Goal: Task Accomplishment & Management: Use online tool/utility

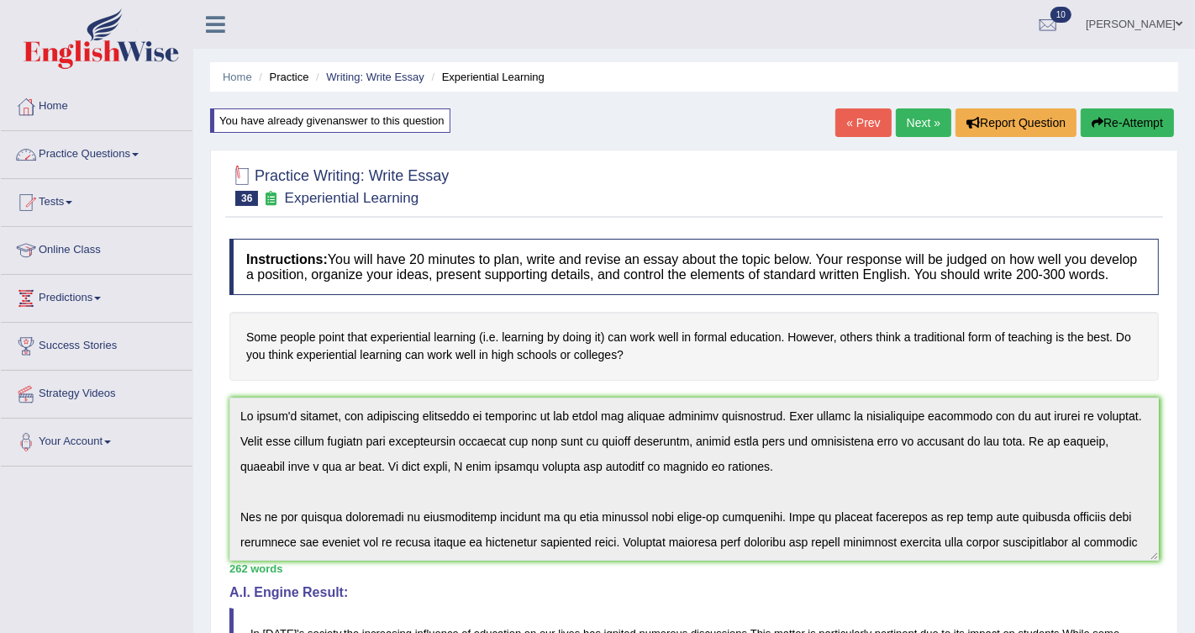
click at [109, 150] on link "Practice Questions" at bounding box center [97, 152] width 192 height 42
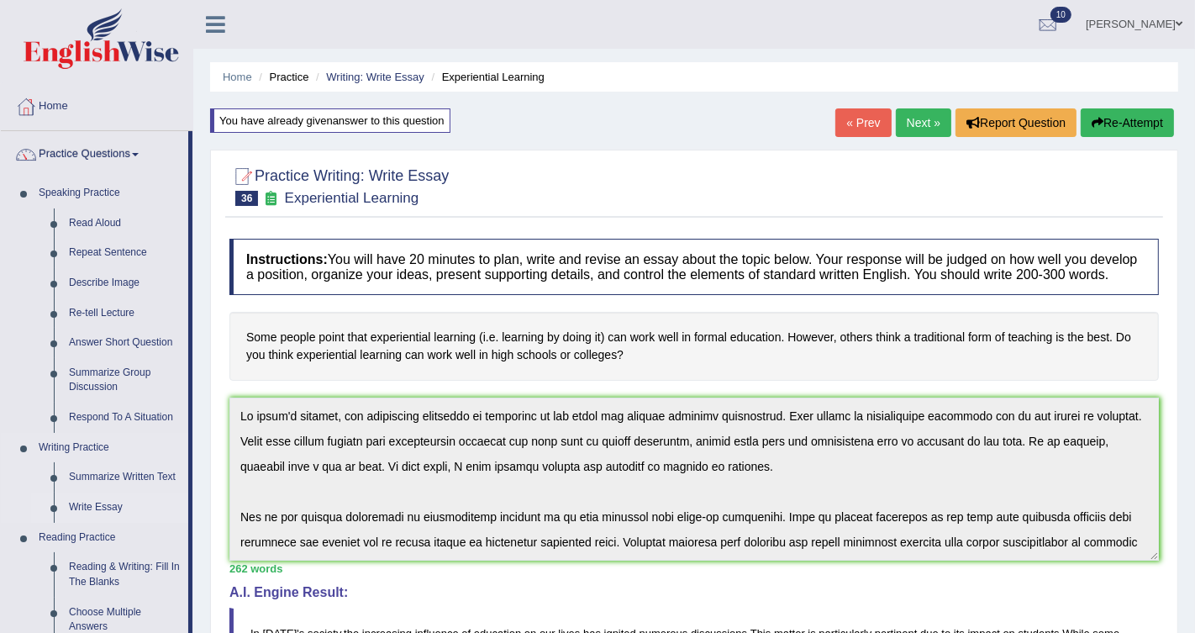
click at [87, 502] on link "Write Essay" at bounding box center [124, 508] width 127 height 30
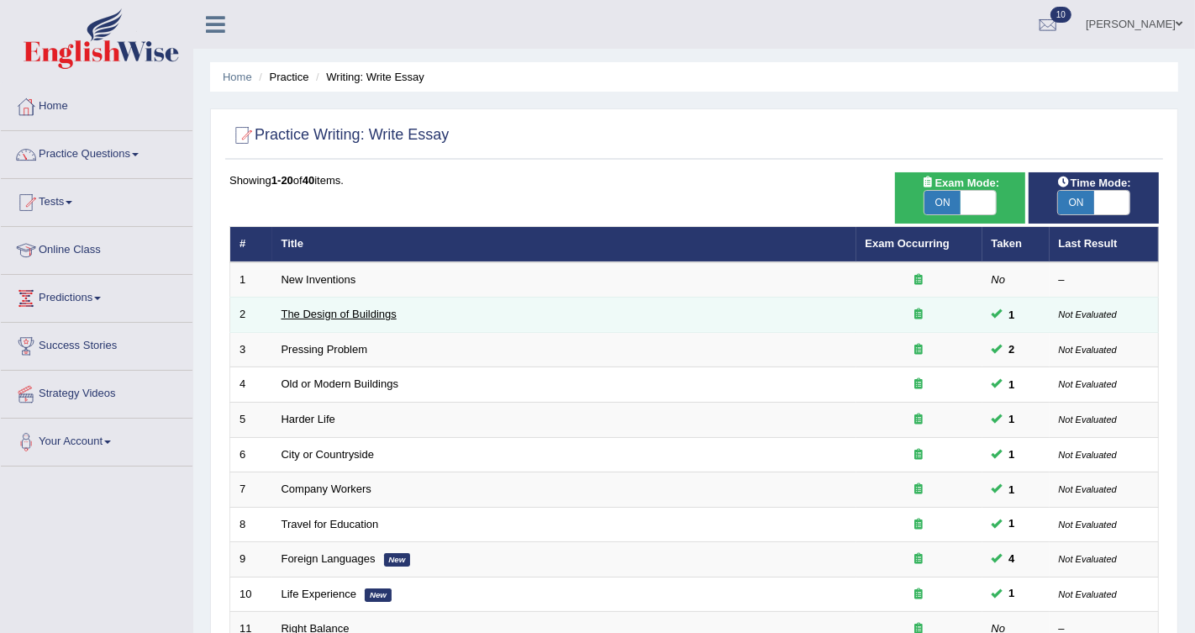
click at [386, 314] on link "The Design of Buildings" at bounding box center [339, 314] width 115 height 13
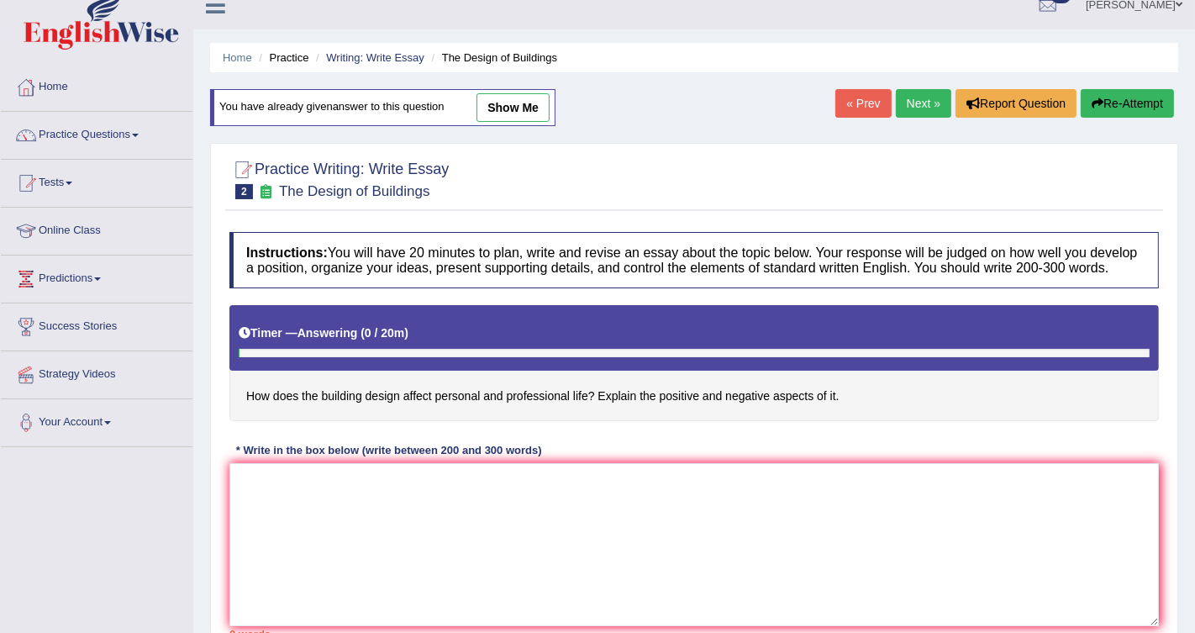
scroll to position [21, 0]
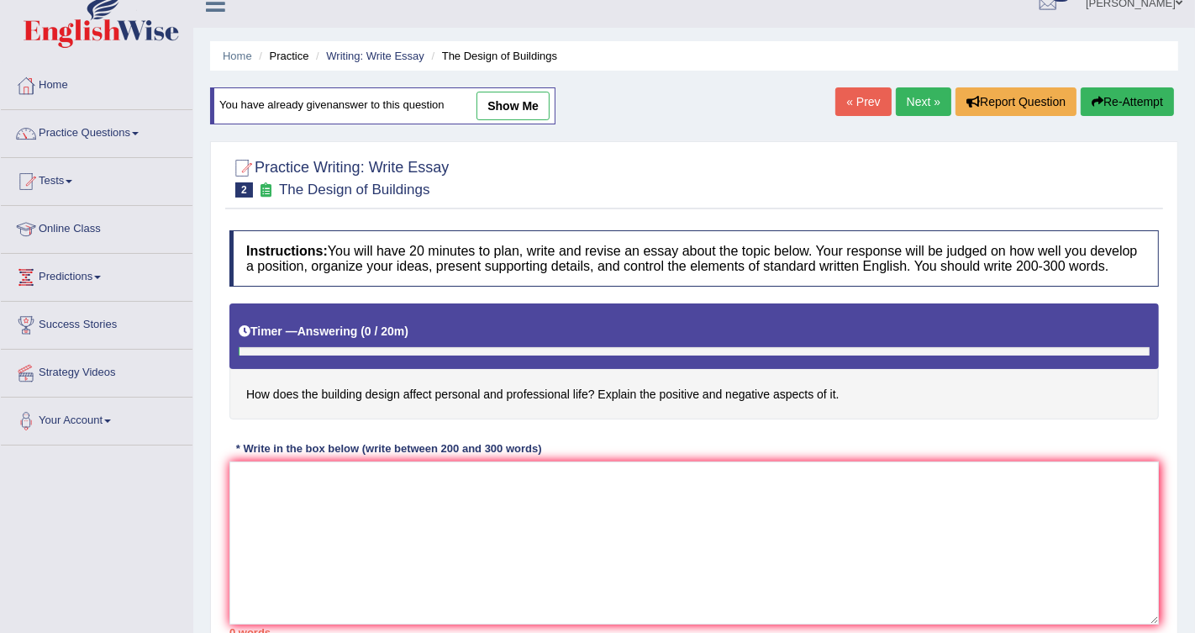
click at [530, 112] on link "show me" at bounding box center [513, 106] width 73 height 29
type textarea "The increasing influence of the building design on our personal and professiona…"
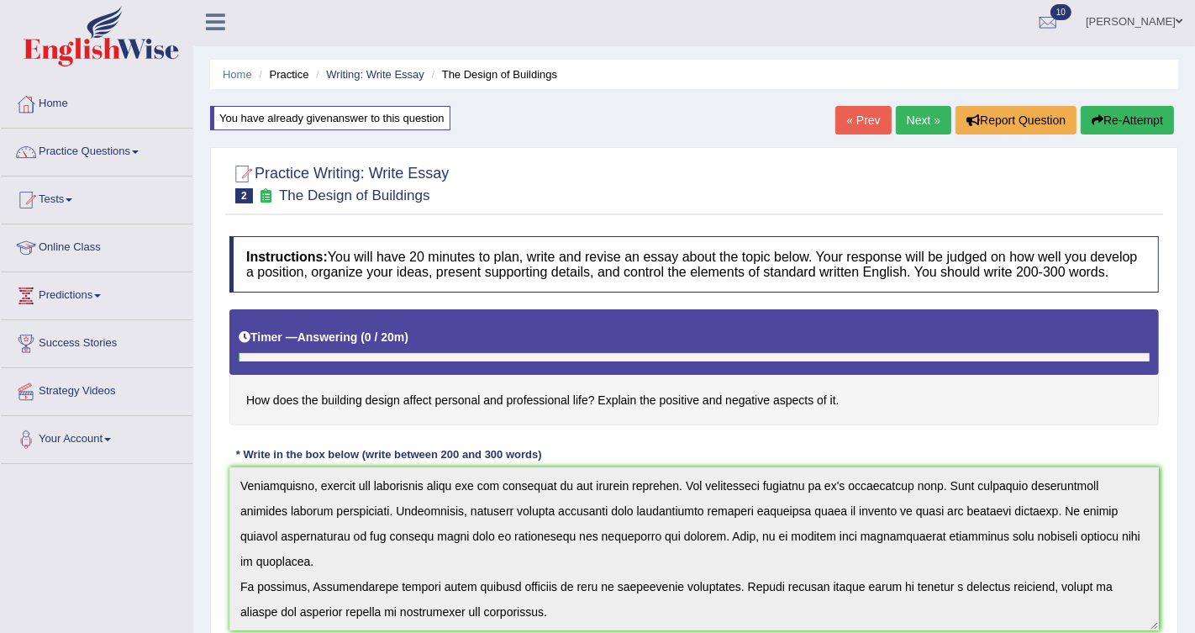
scroll to position [0, 0]
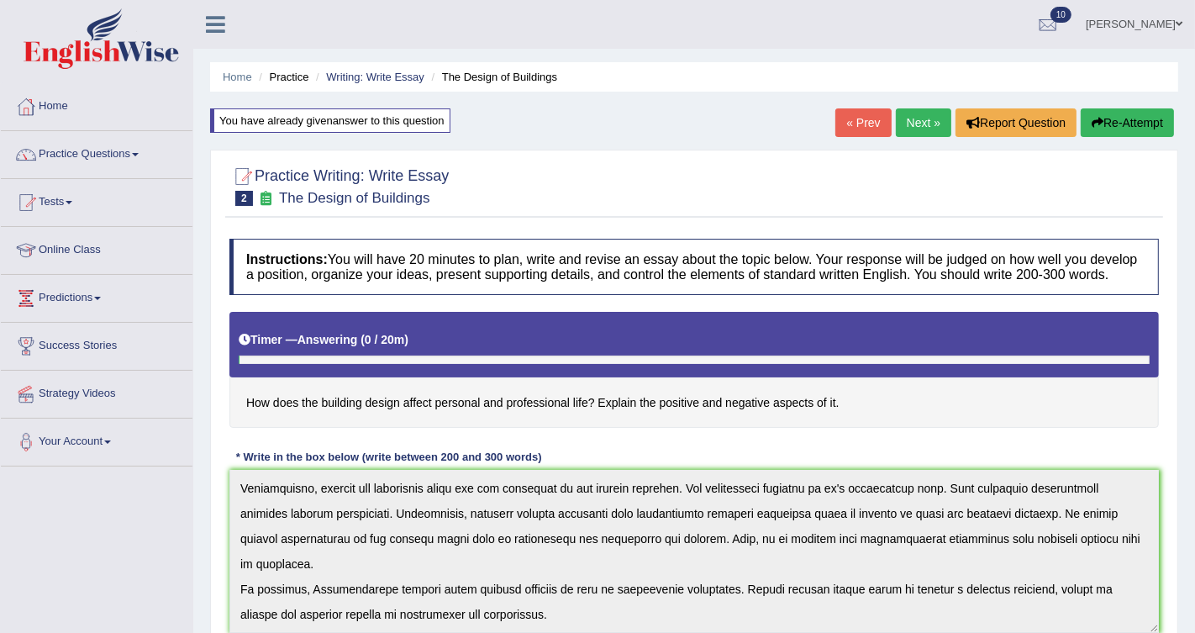
click at [1132, 121] on button "Re-Attempt" at bounding box center [1127, 122] width 93 height 29
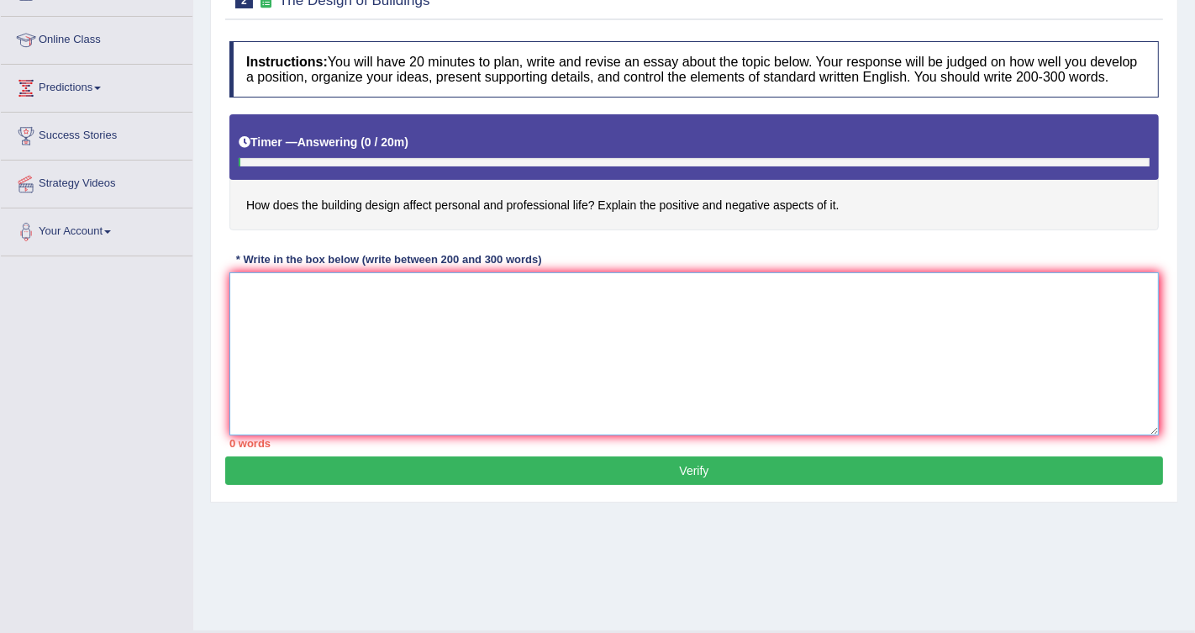
paste textarea "In today's society, the increasing influence of infrastructure on our lives has…"
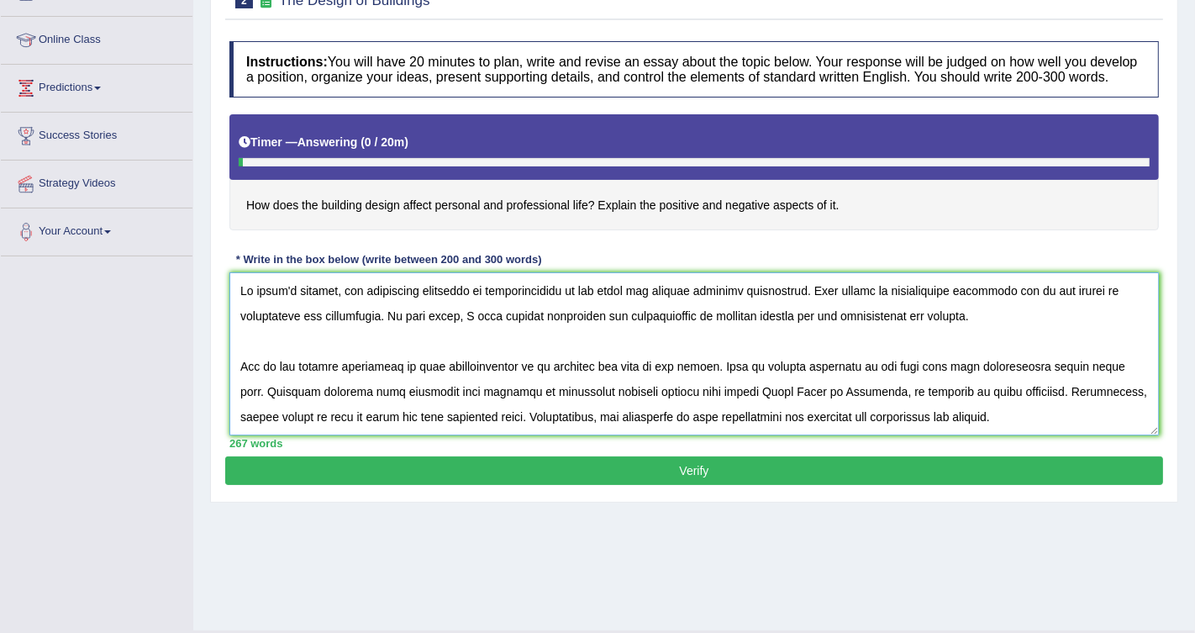
drag, startPoint x: 229, startPoint y: 304, endPoint x: 393, endPoint y: 312, distance: 164.1
click at [393, 314] on textarea at bounding box center [694, 353] width 930 height 163
click at [477, 329] on textarea at bounding box center [694, 353] width 930 height 163
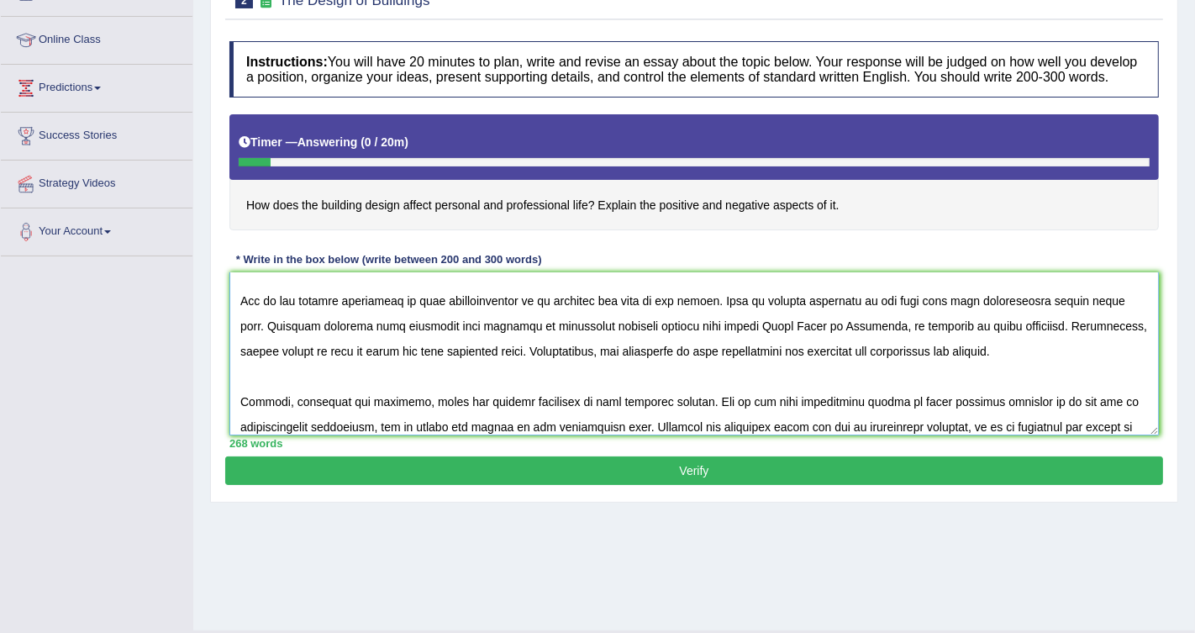
scroll to position [70, 0]
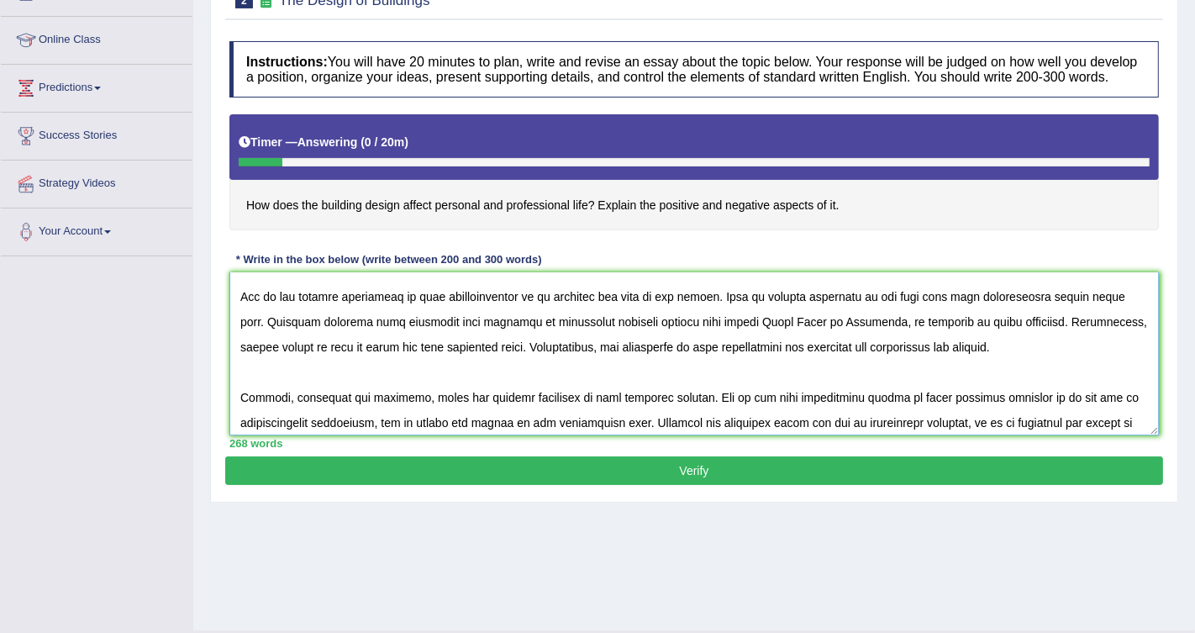
drag, startPoint x: 598, startPoint y: 305, endPoint x: 717, endPoint y: 298, distance: 118.8
click at [717, 298] on textarea at bounding box center [694, 353] width 930 height 163
click at [1072, 309] on textarea at bounding box center [694, 353] width 930 height 163
click at [717, 336] on textarea at bounding box center [694, 353] width 930 height 163
click at [681, 332] on textarea at bounding box center [694, 353] width 930 height 163
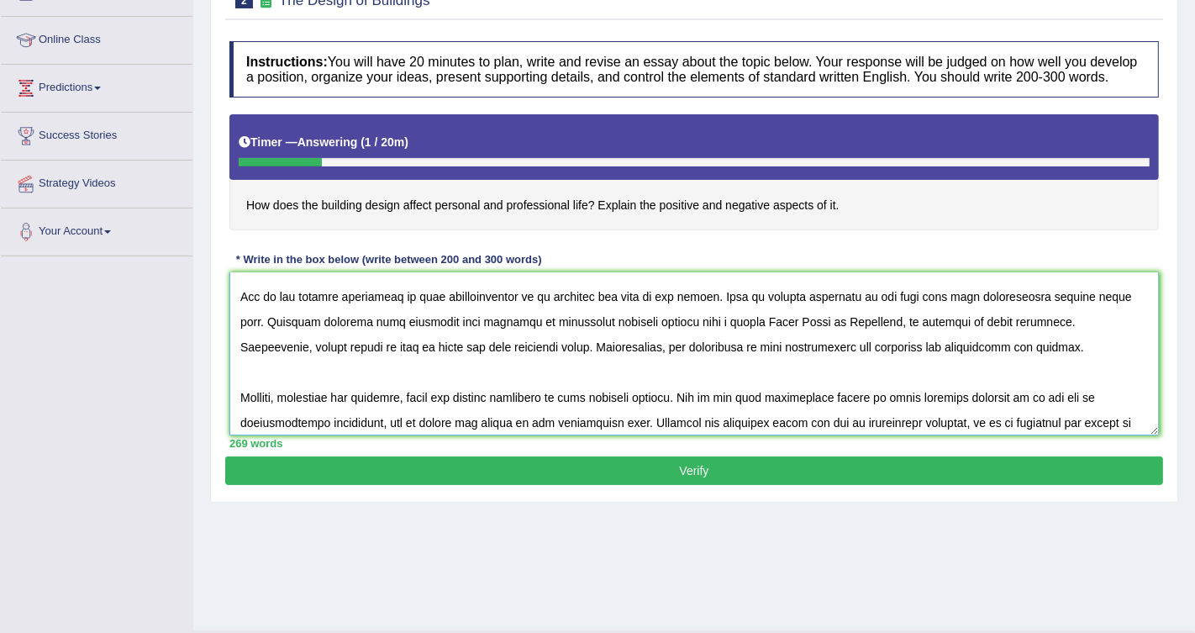
drag, startPoint x: 525, startPoint y: 364, endPoint x: 203, endPoint y: 361, distance: 322.8
click at [203, 361] on div "Home Practice Writing: Write Essay The Design of Buildings You have already giv…" at bounding box center [694, 210] width 1002 height 841
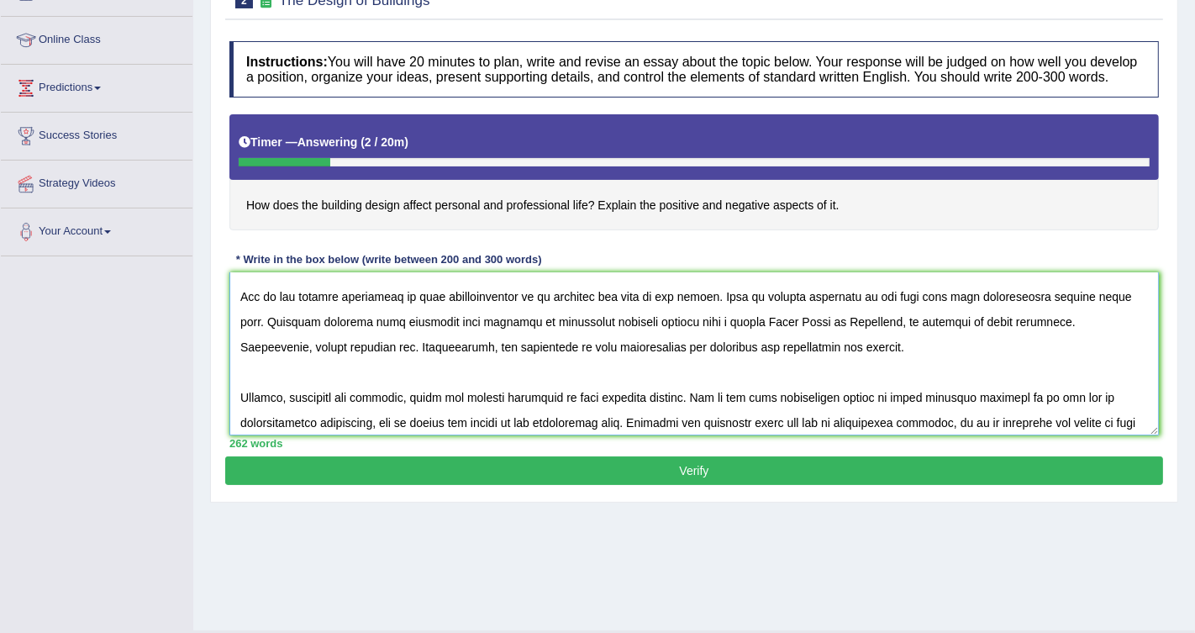
scroll to position [64, 0]
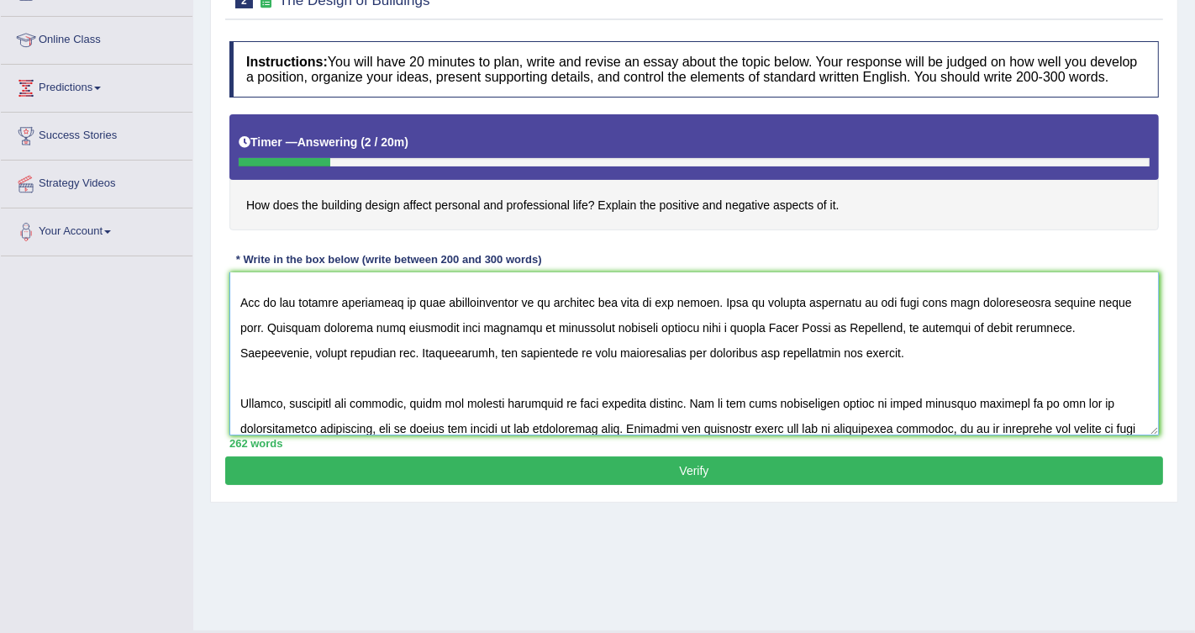
drag, startPoint x: 1114, startPoint y: 332, endPoint x: 1147, endPoint y: 331, distance: 32.8
click at [1147, 333] on textarea at bounding box center [694, 353] width 930 height 163
click at [1125, 345] on textarea at bounding box center [694, 353] width 930 height 163
drag, startPoint x: 1114, startPoint y: 347, endPoint x: 1139, endPoint y: 347, distance: 25.2
click at [1139, 347] on textarea at bounding box center [694, 353] width 930 height 163
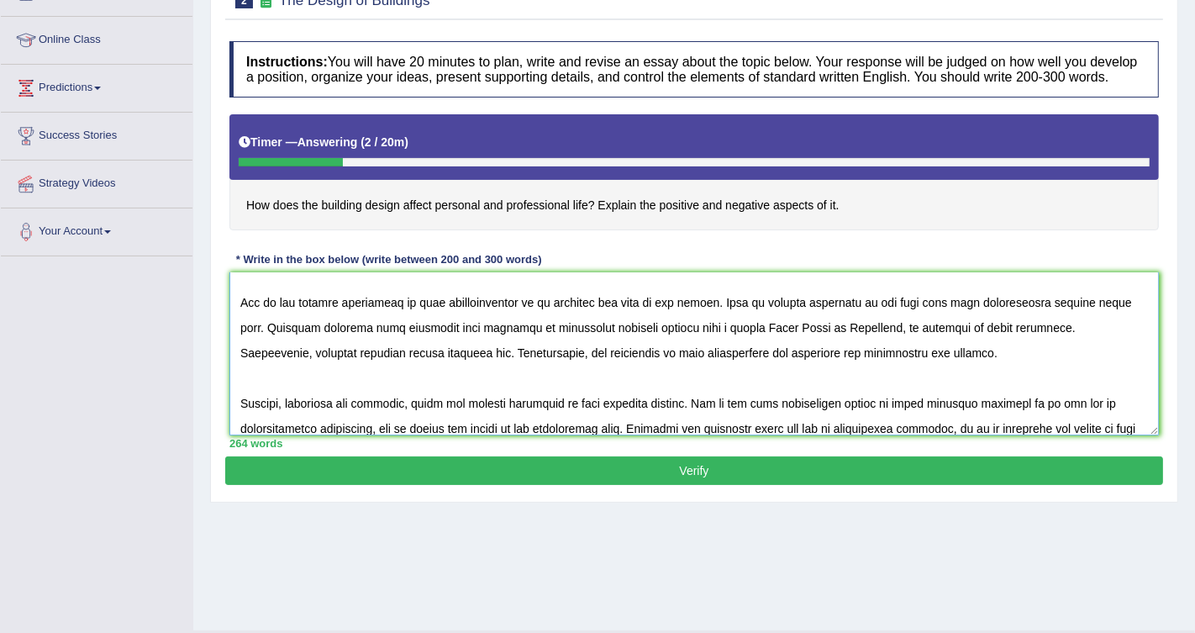
click at [434, 365] on textarea at bounding box center [694, 353] width 930 height 163
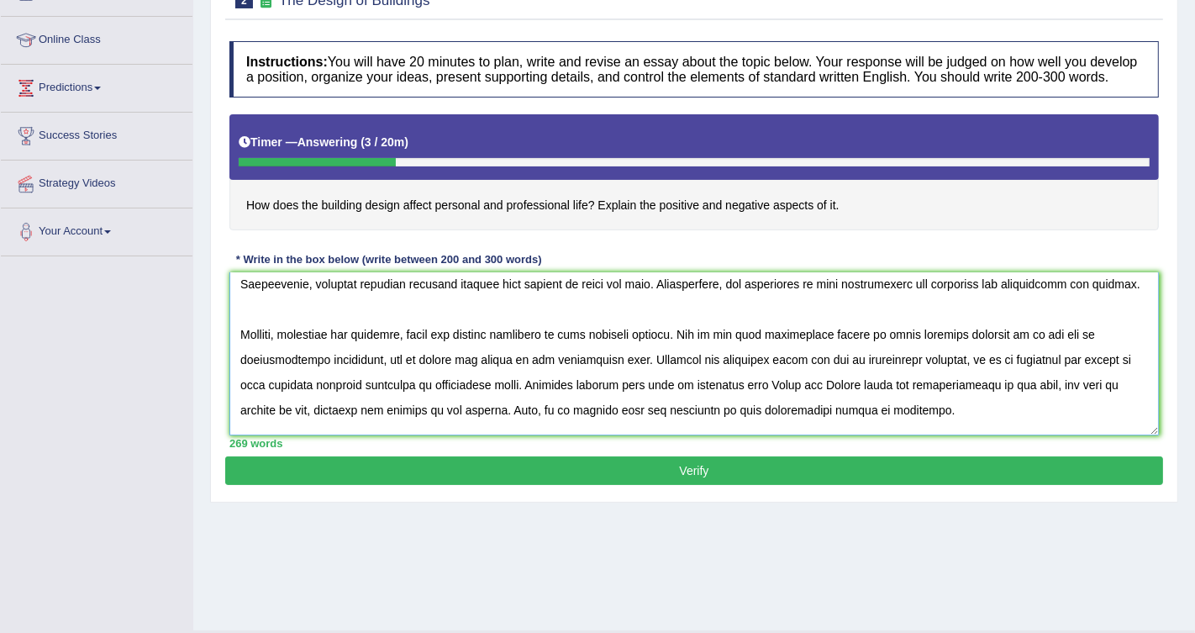
scroll to position [136, 0]
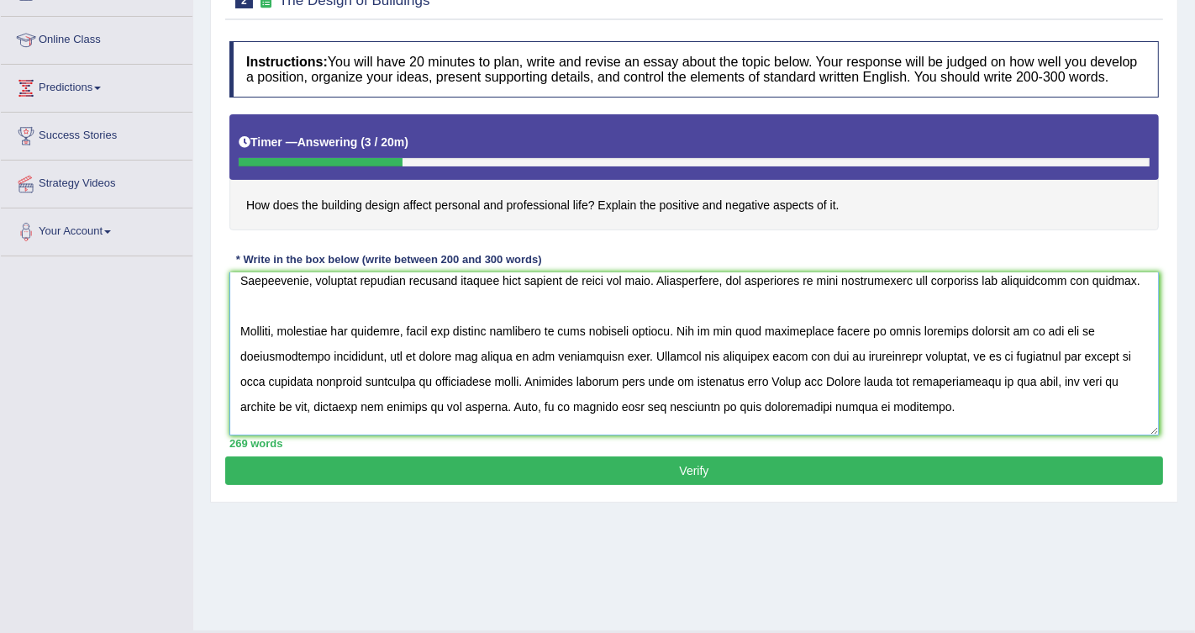
click at [955, 347] on textarea at bounding box center [694, 353] width 930 height 163
click at [499, 371] on textarea at bounding box center [694, 353] width 930 height 163
click at [925, 372] on textarea at bounding box center [694, 353] width 930 height 163
click at [301, 372] on textarea at bounding box center [694, 353] width 930 height 163
click at [929, 365] on textarea at bounding box center [694, 353] width 930 height 163
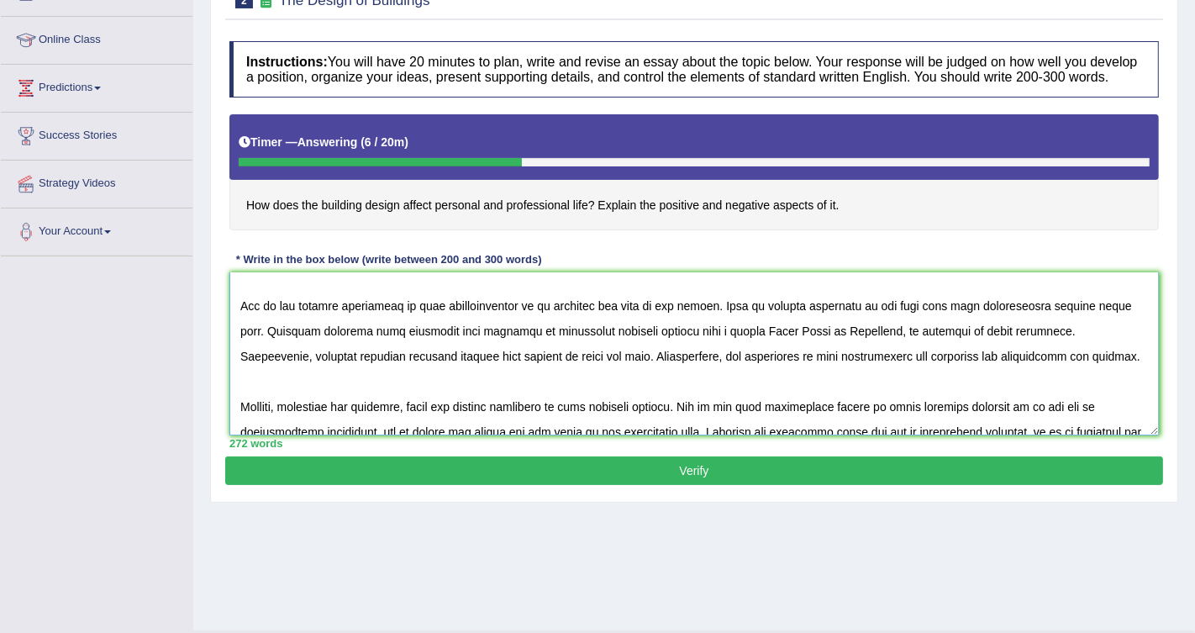
scroll to position [61, 0]
drag, startPoint x: 944, startPoint y: 321, endPoint x: 973, endPoint y: 319, distance: 28.6
click at [973, 319] on textarea at bounding box center [694, 353] width 930 height 163
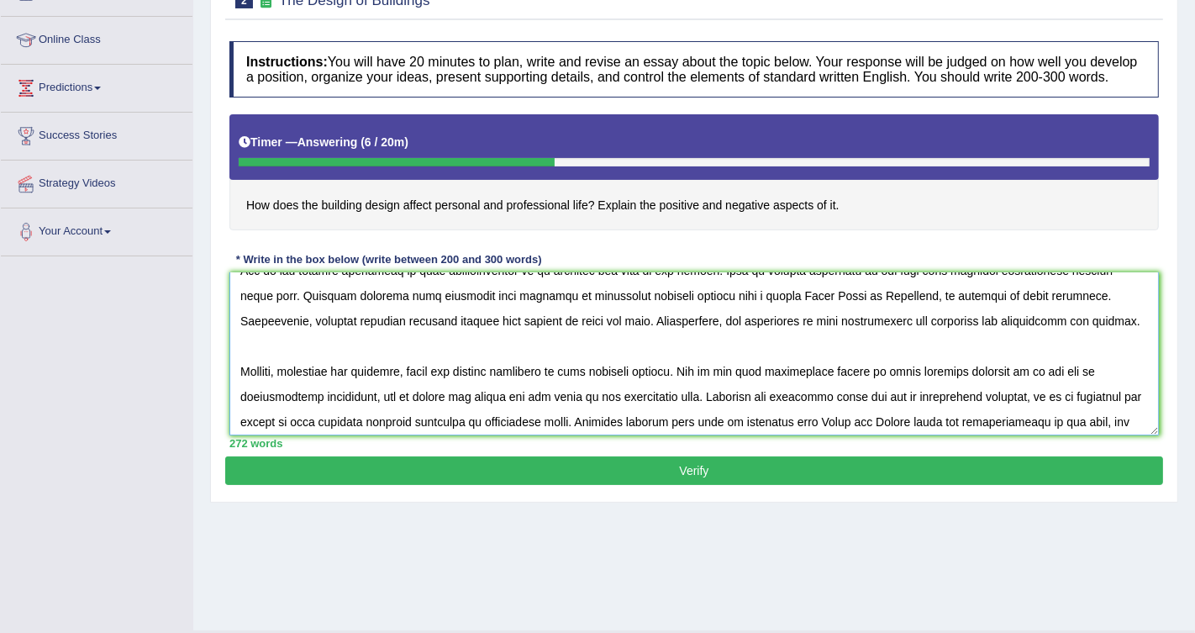
scroll to position [102, 0]
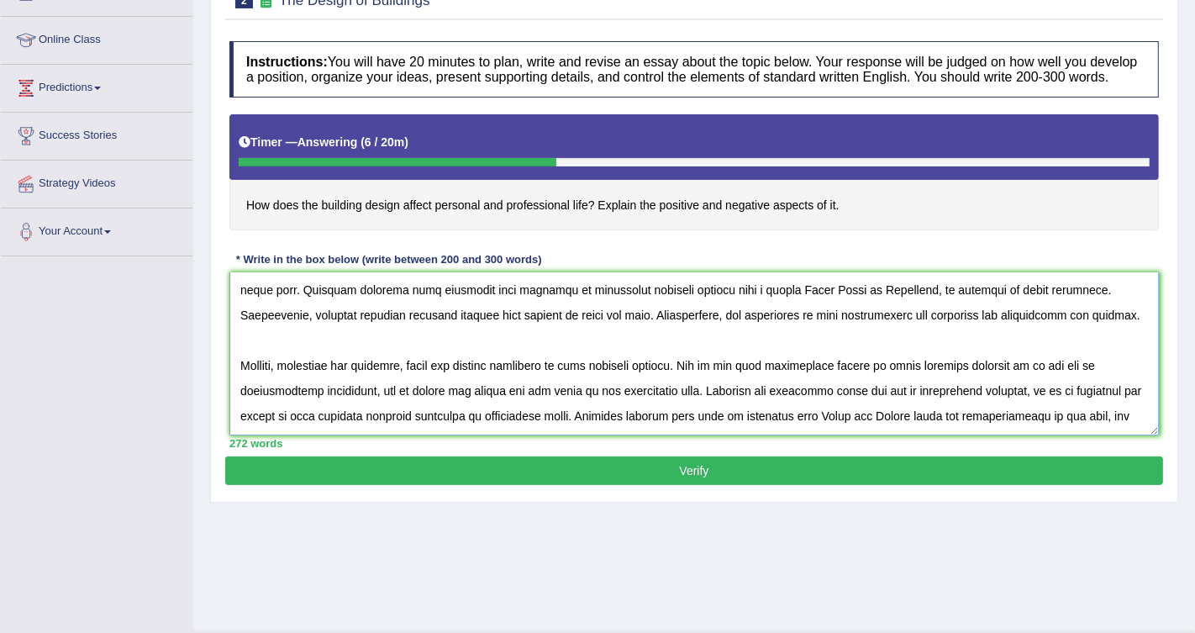
click at [567, 331] on textarea at bounding box center [694, 353] width 930 height 163
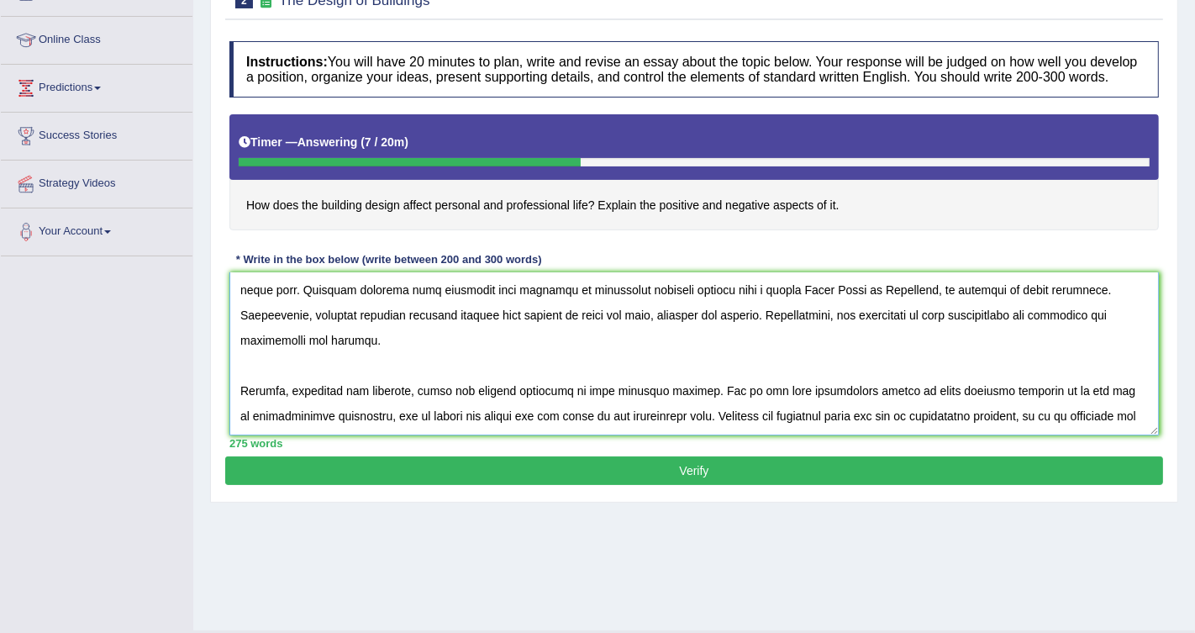
drag, startPoint x: 572, startPoint y: 332, endPoint x: 688, endPoint y: 332, distance: 116.0
click at [688, 332] on textarea at bounding box center [694, 353] width 930 height 163
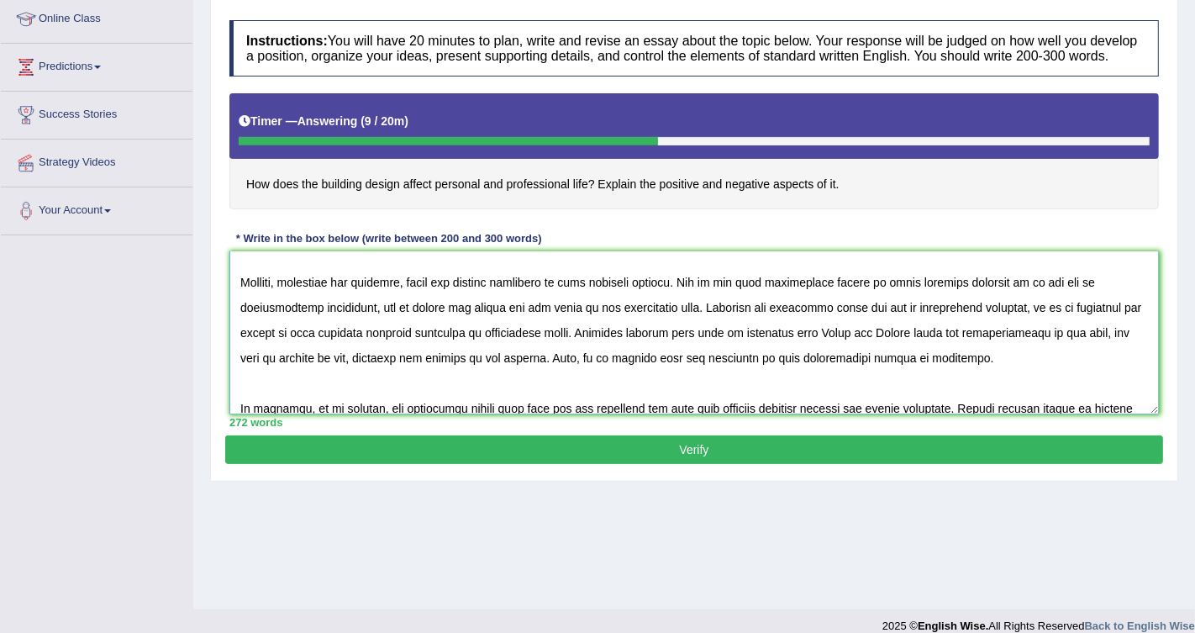
scroll to position [165, 0]
click at [1036, 321] on textarea at bounding box center [694, 332] width 930 height 163
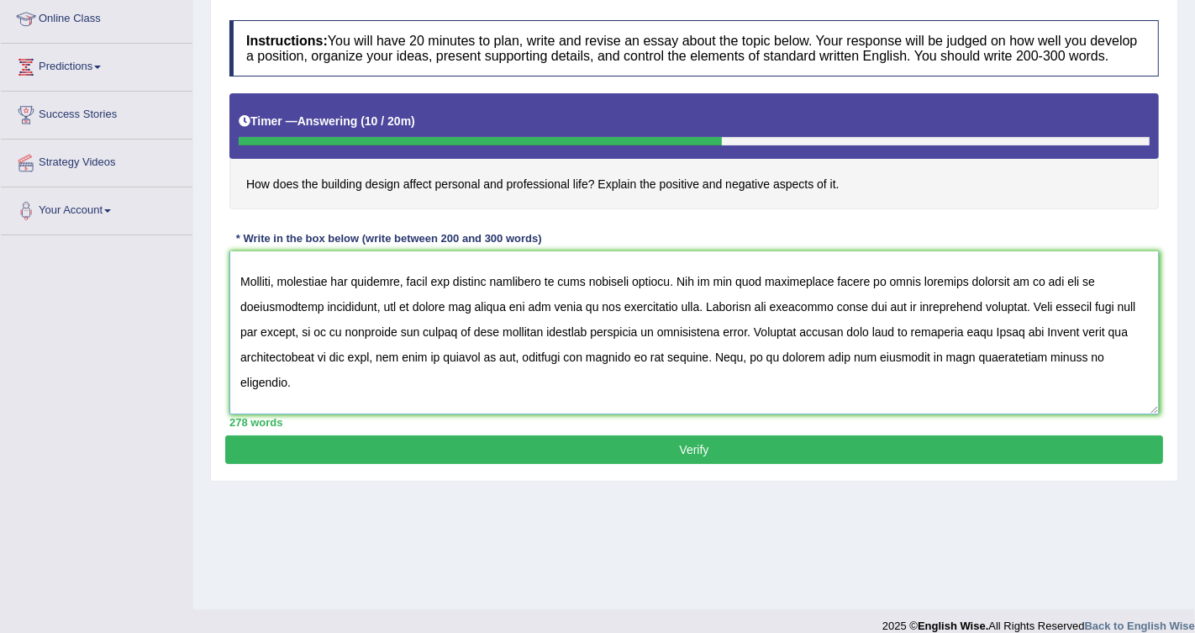
type textarea "In today's society, the increasing influence of infrastructure on our lives has…"
click at [616, 456] on button "Verify" at bounding box center [694, 449] width 938 height 29
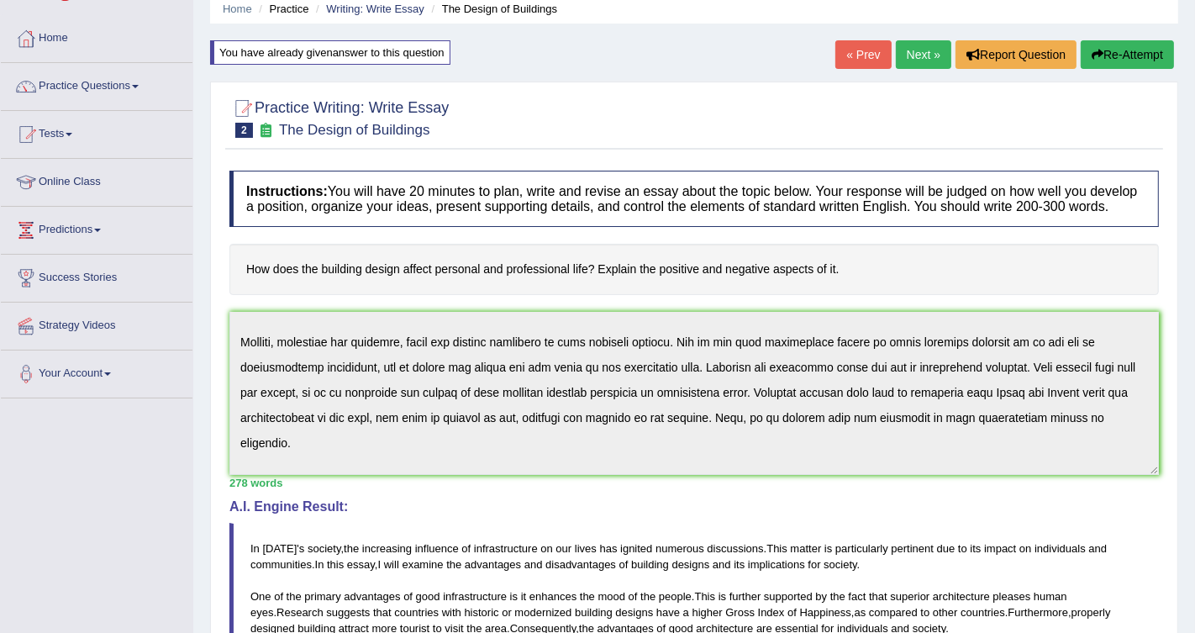
scroll to position [0, 0]
